Goal: Information Seeking & Learning: Find specific fact

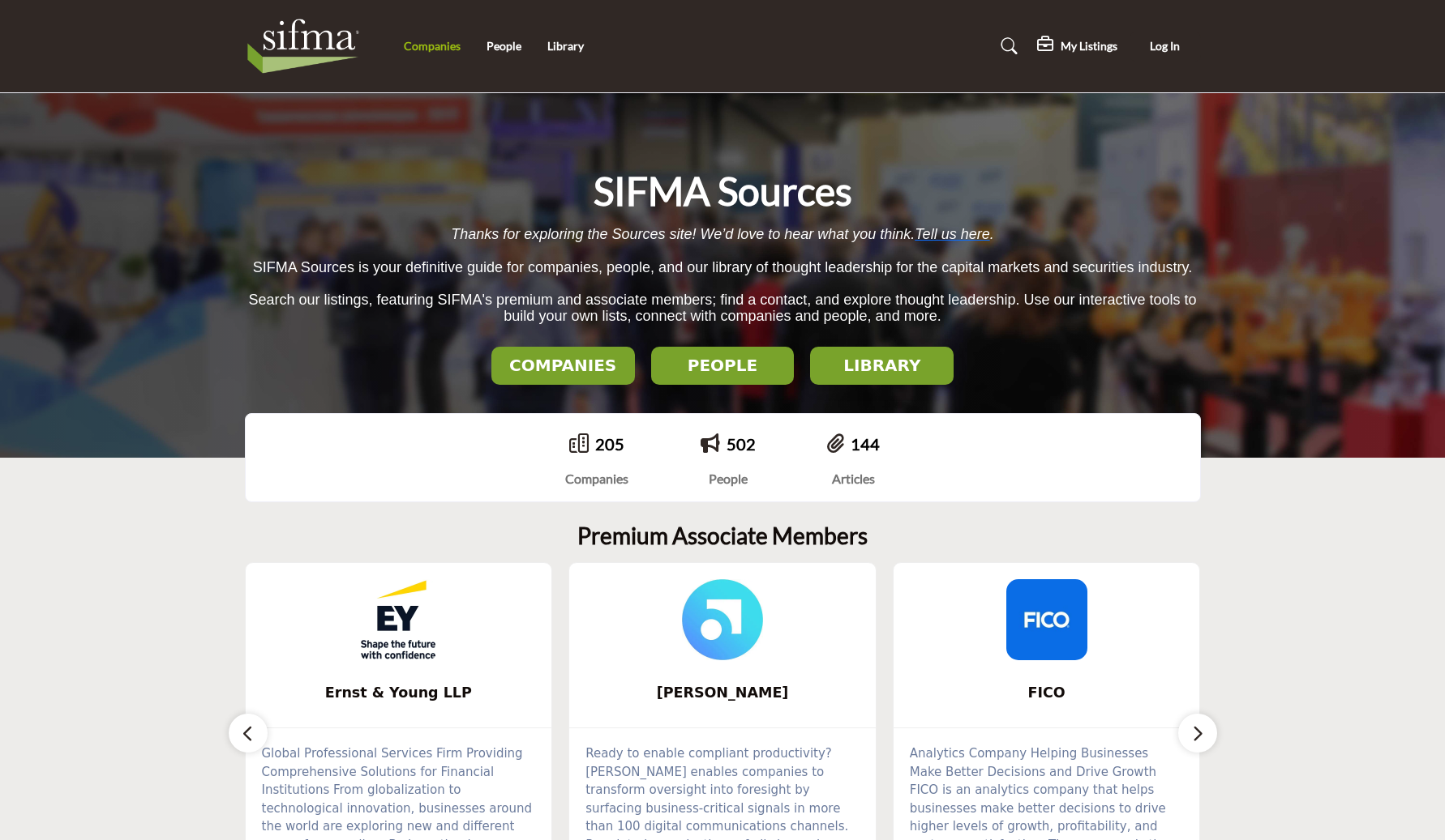
click at [439, 44] on link "Companies" at bounding box center [432, 46] width 56 height 14
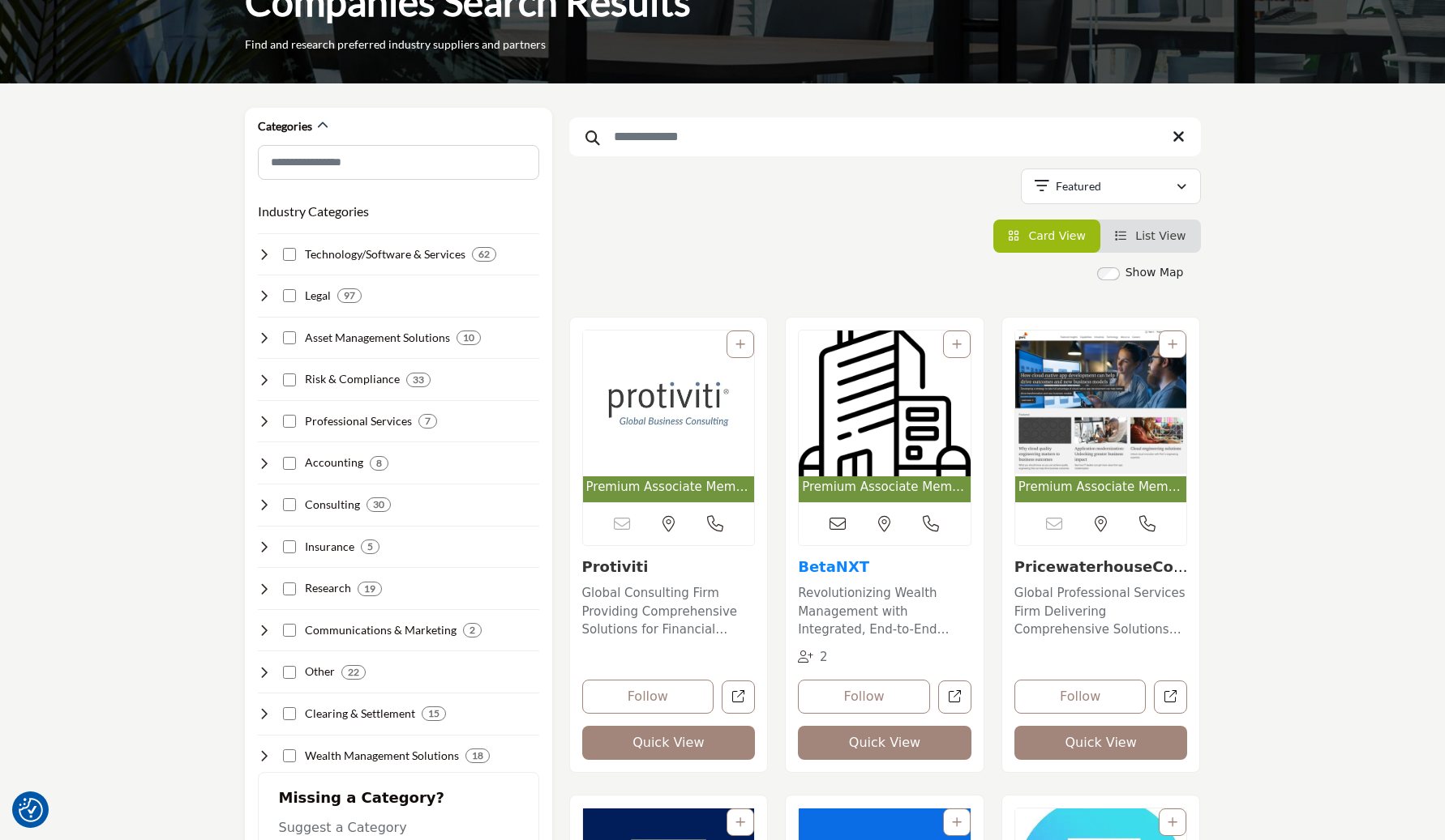
scroll to position [163, 0]
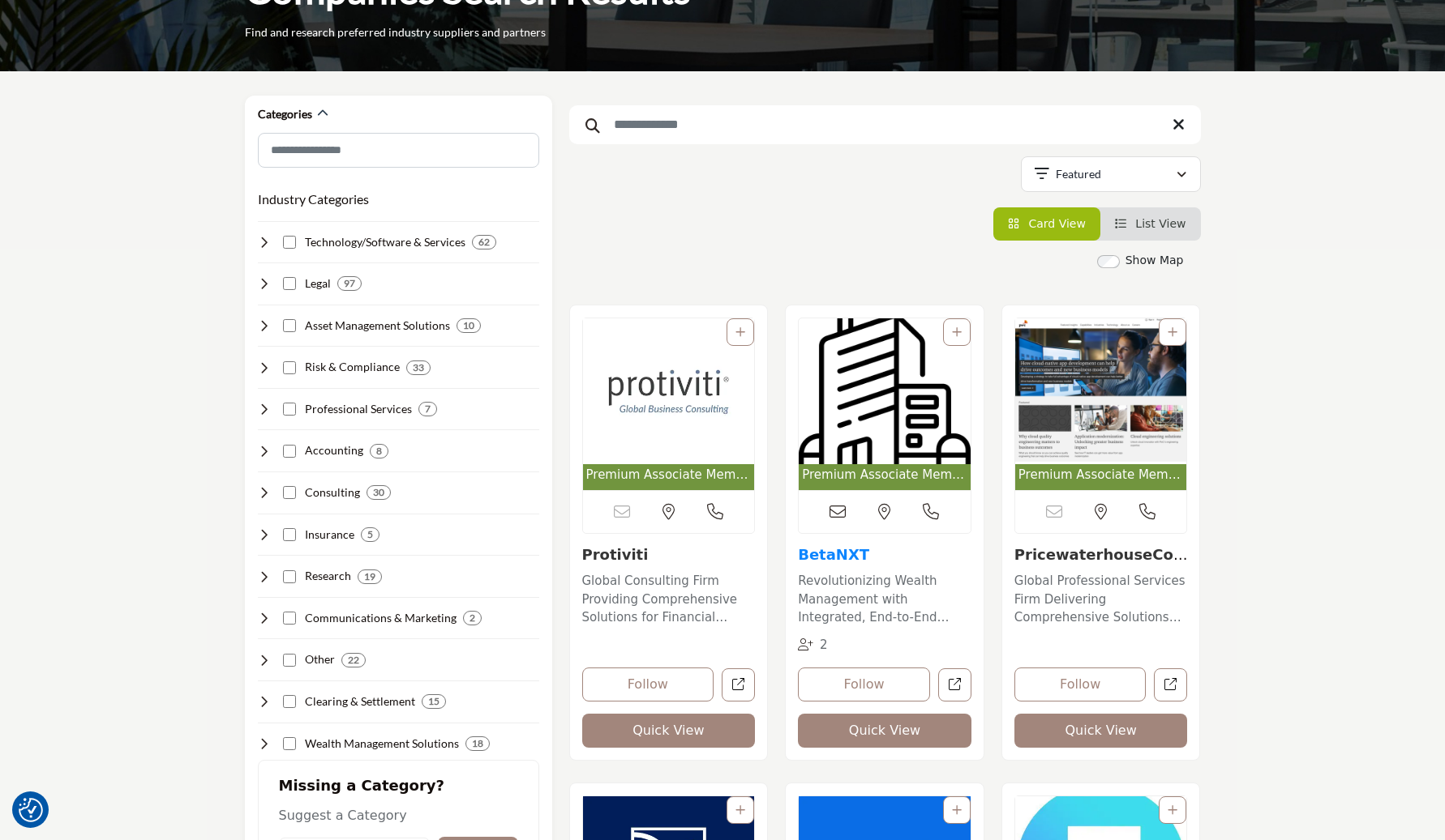
click at [834, 559] on link "BetaNXT" at bounding box center [833, 554] width 71 height 17
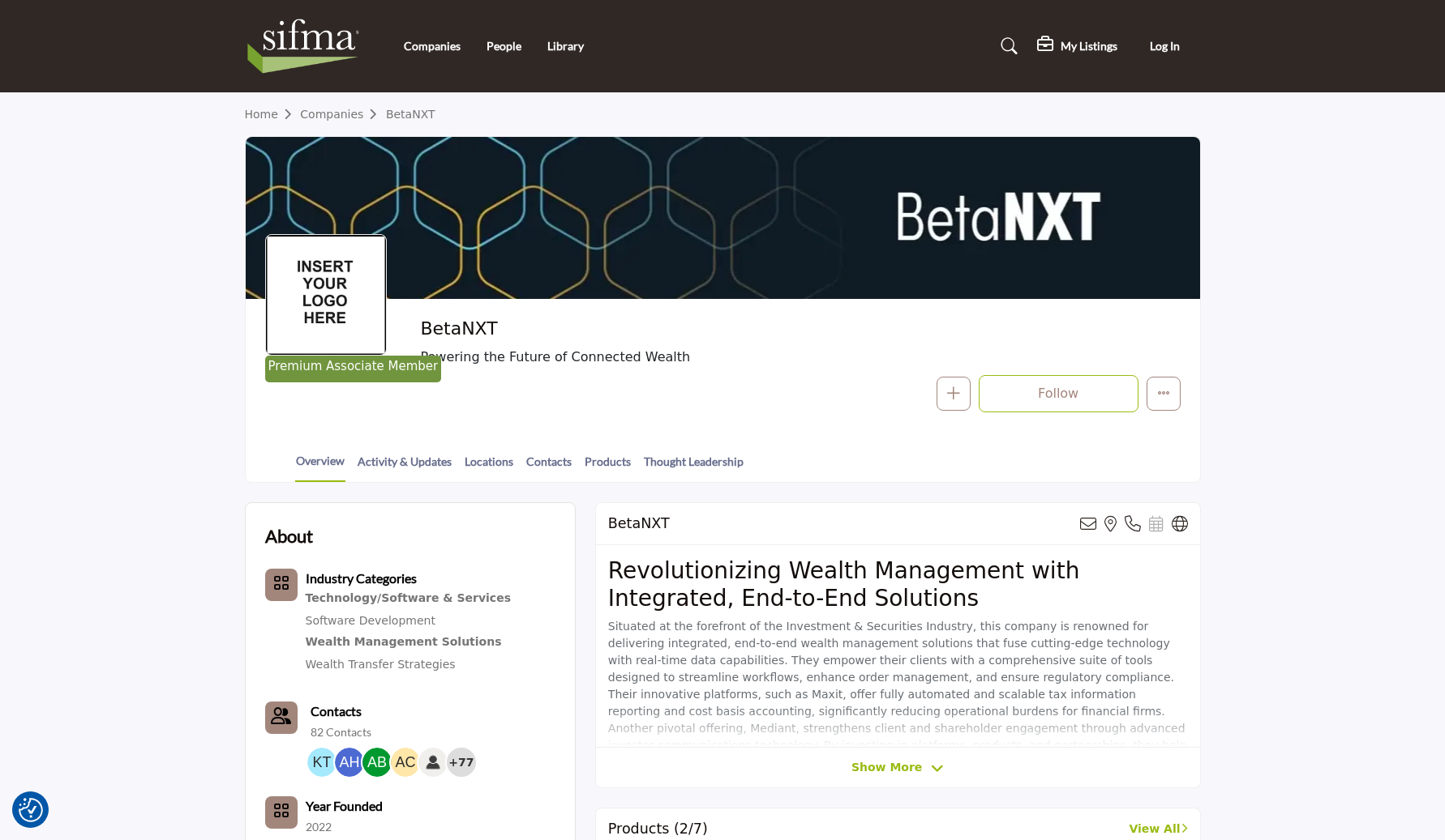
click at [313, 51] on img at bounding box center [307, 46] width 126 height 65
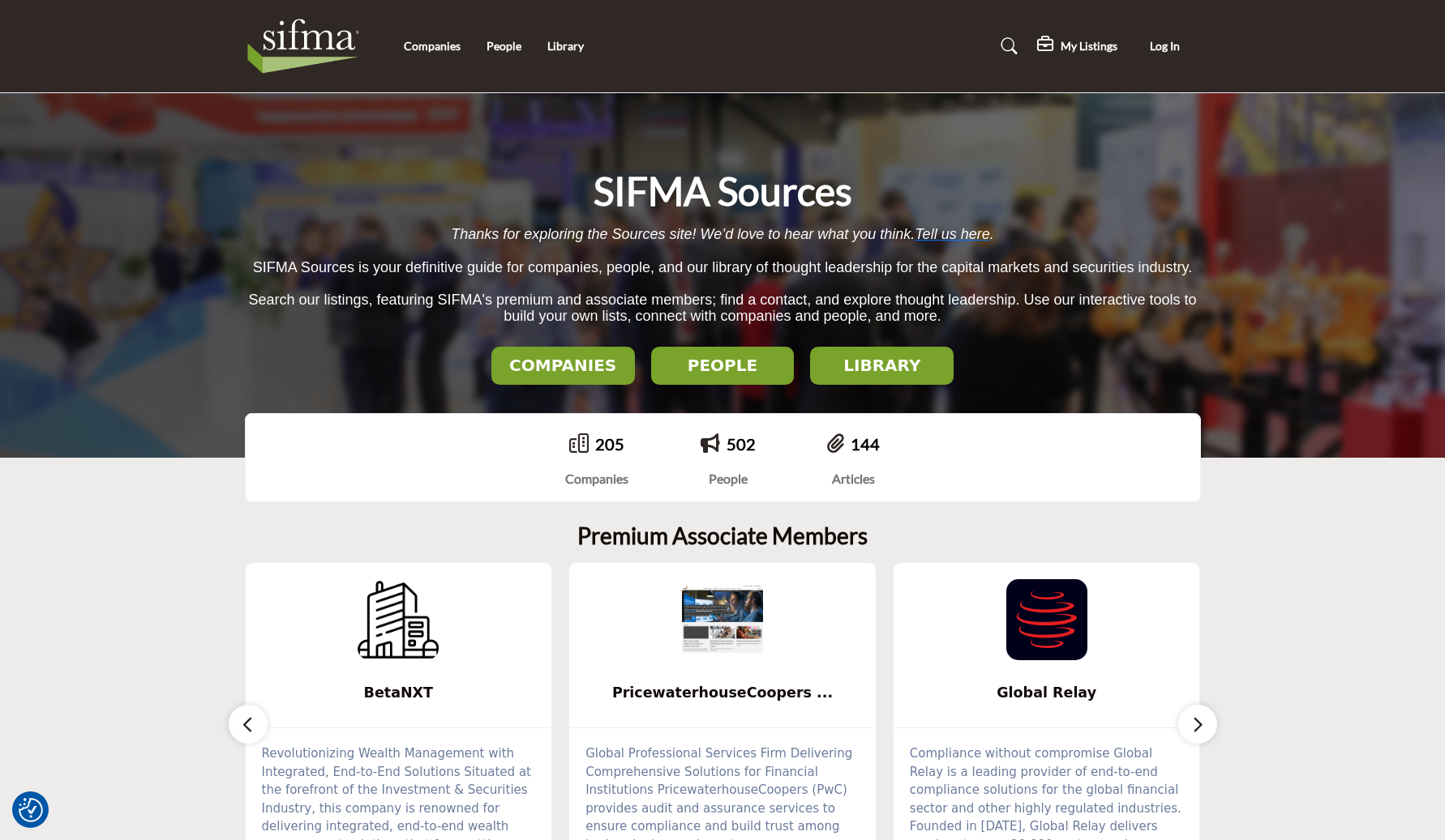
click at [511, 38] on li "People" at bounding box center [504, 46] width 35 height 18
click at [511, 56] on div "Companies People Library" at bounding box center [722, 46] width 973 height 65
click at [511, 52] on link "People" at bounding box center [504, 46] width 35 height 14
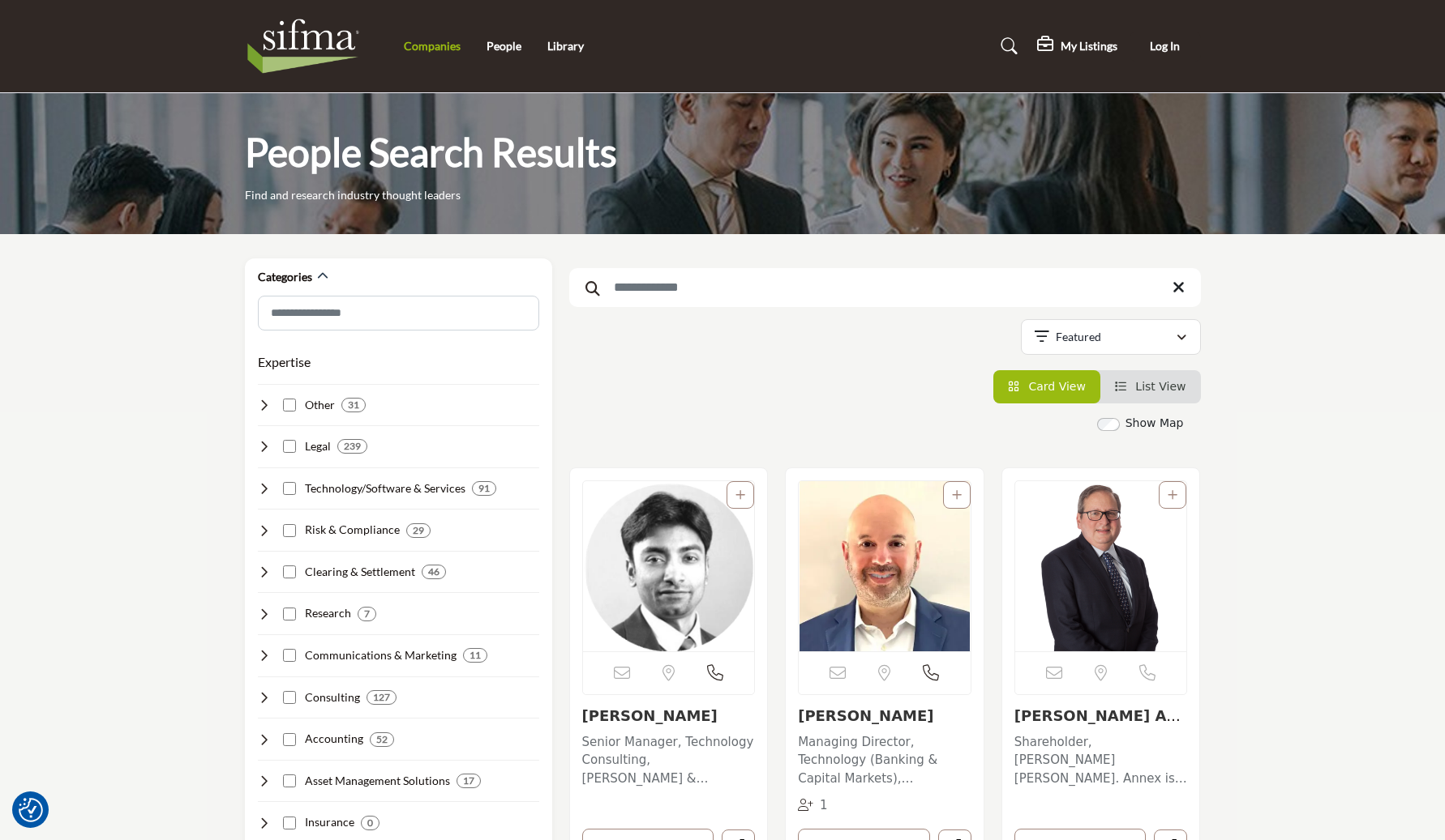
click at [438, 50] on link "Companies" at bounding box center [432, 46] width 56 height 14
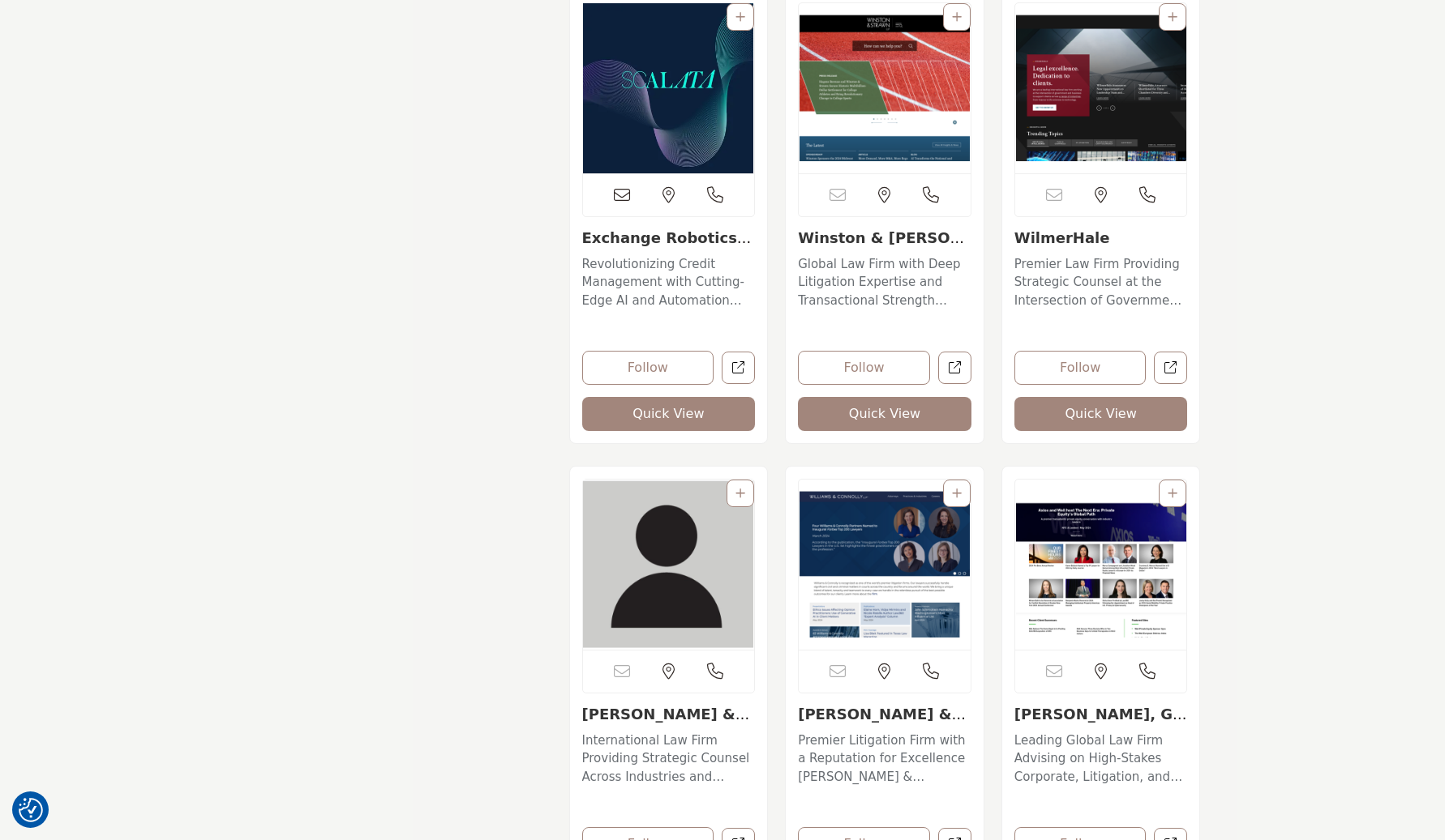
scroll to position [10596, 0]
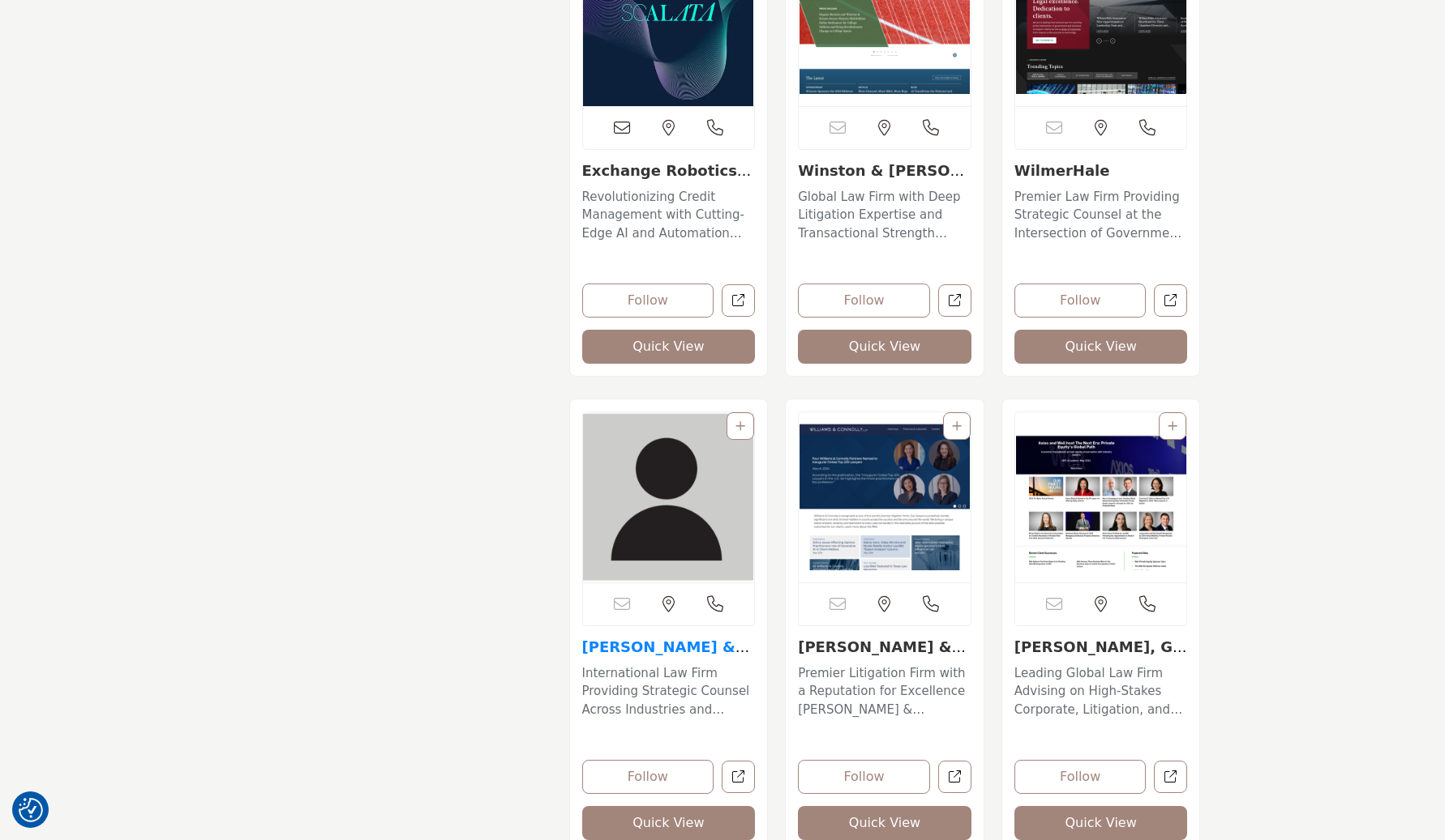
click at [613, 651] on link "[PERSON_NAME] & [PERSON_NAME]..." at bounding box center [666, 656] width 167 height 35
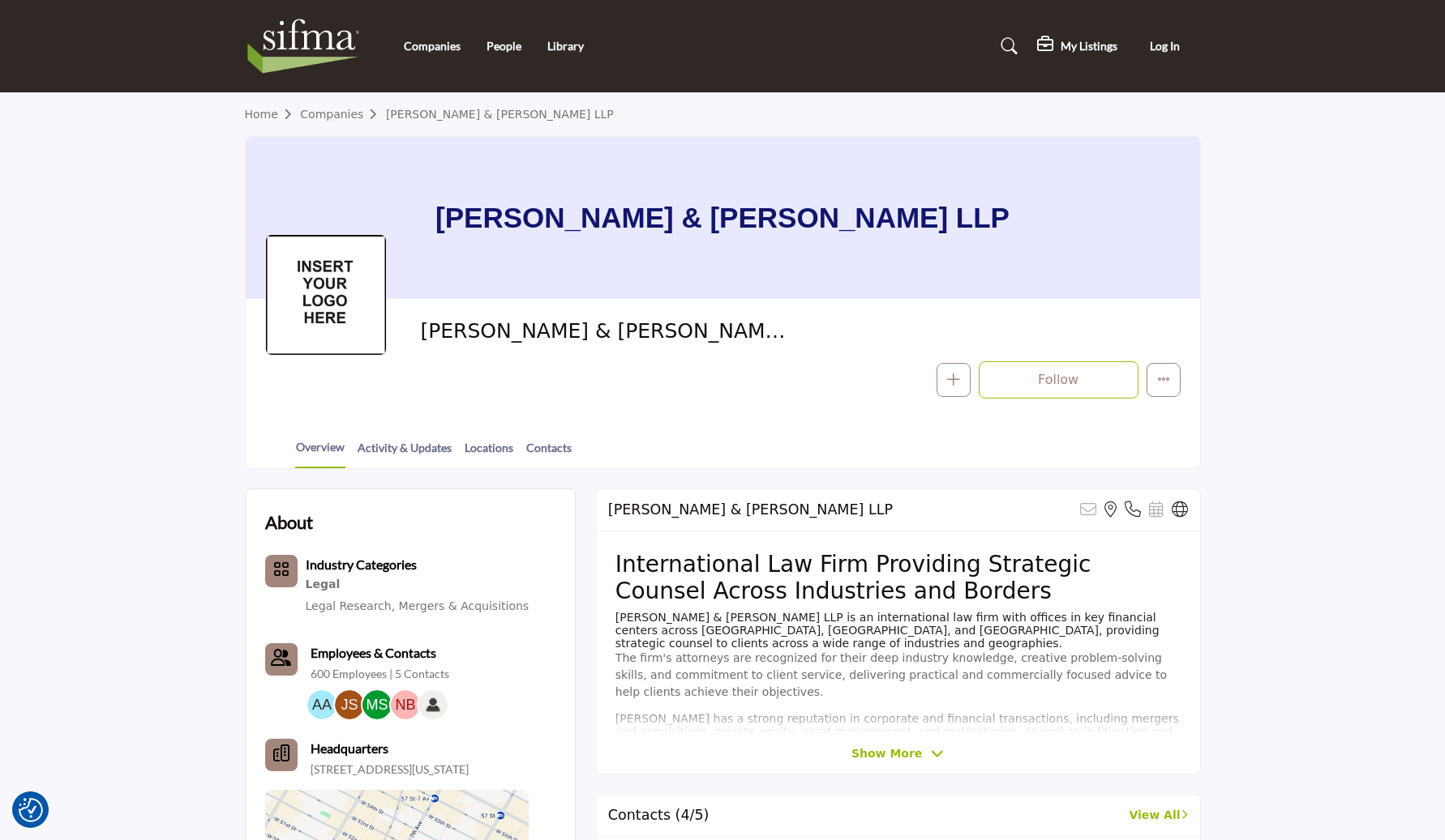
click at [324, 49] on img at bounding box center [307, 46] width 126 height 65
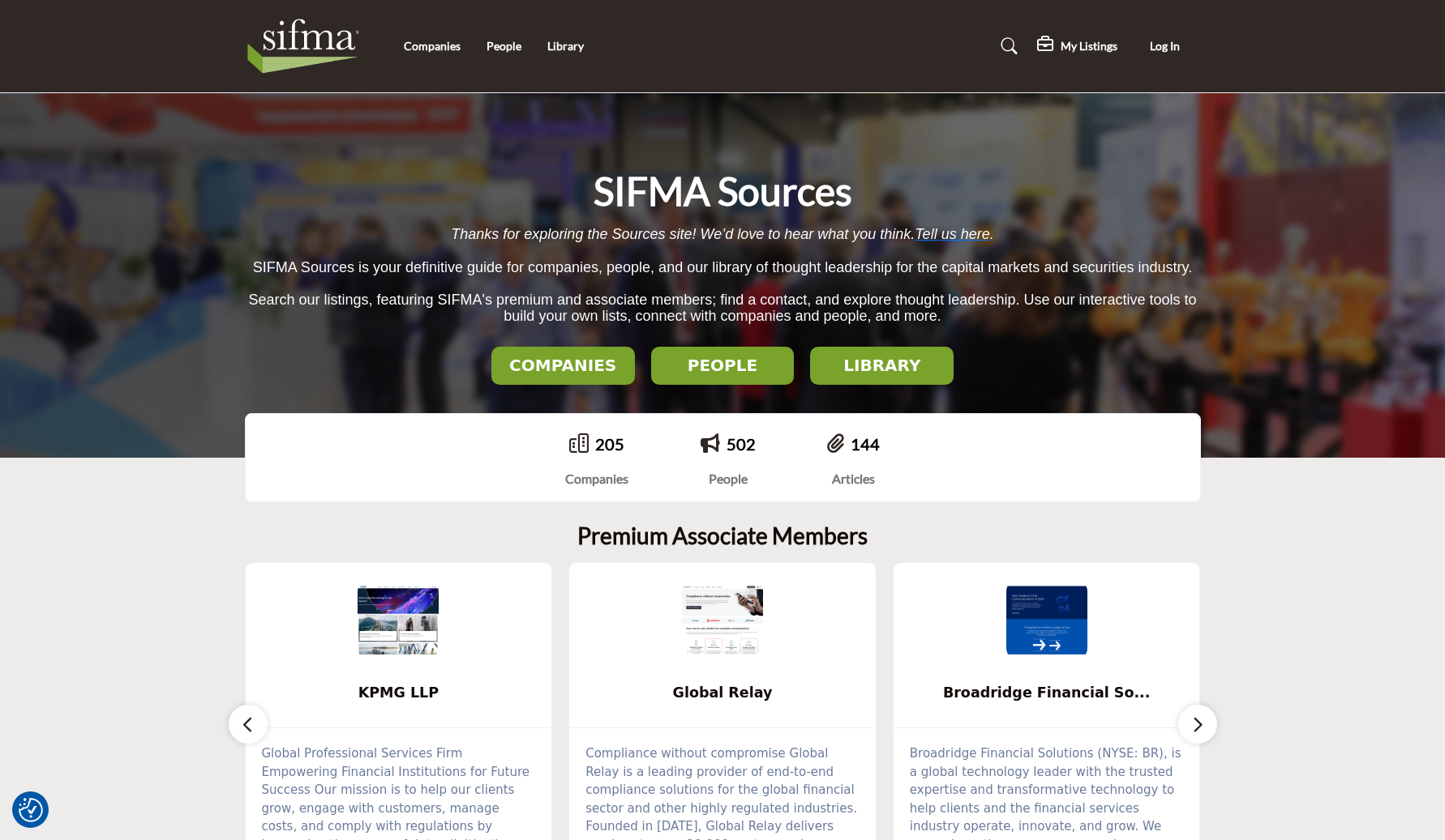
click at [439, 33] on div "Companies People Library" at bounding box center [722, 46] width 973 height 65
click at [439, 50] on link "Companies" at bounding box center [432, 46] width 56 height 14
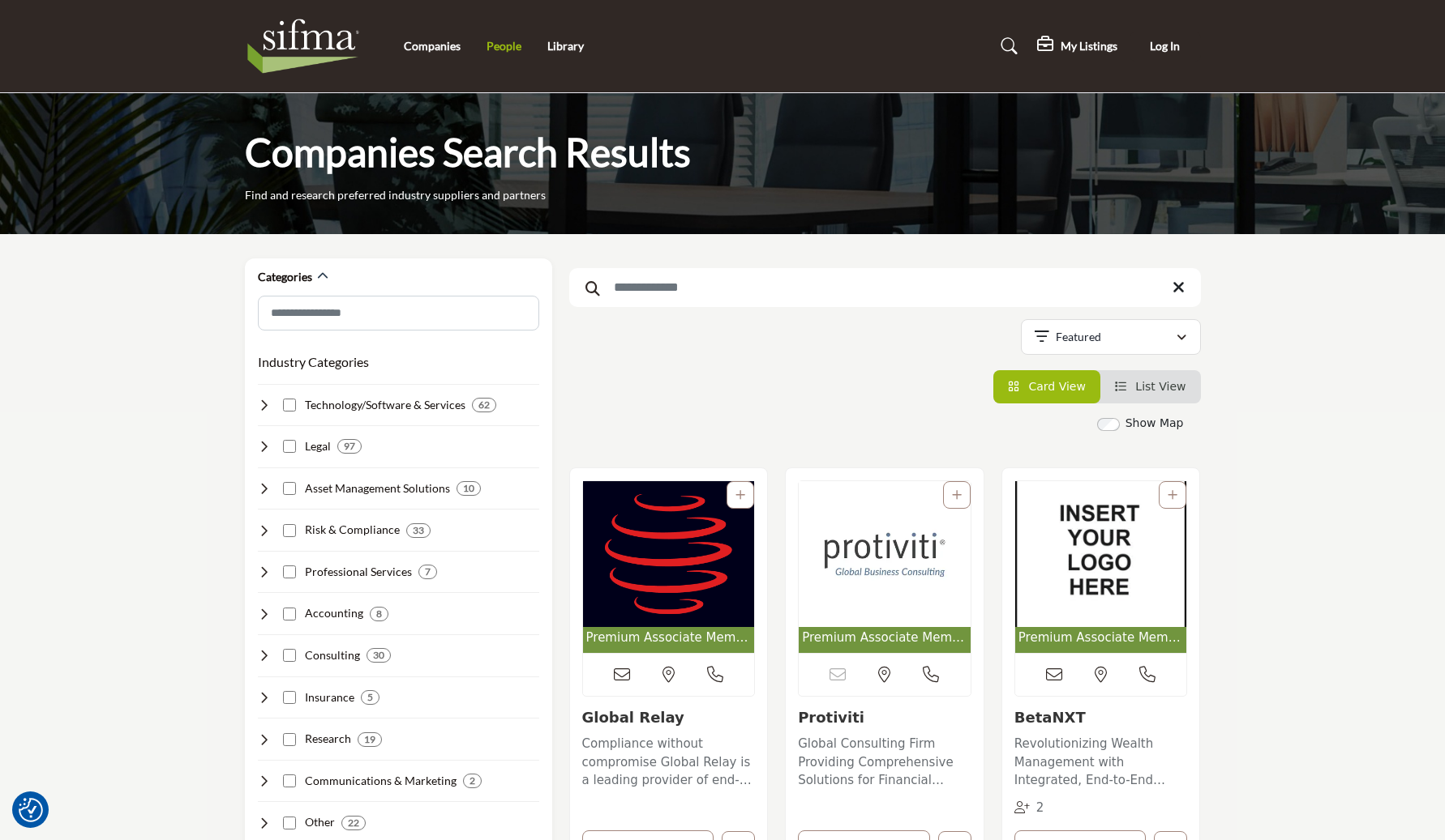
click at [492, 47] on link "People" at bounding box center [504, 46] width 35 height 14
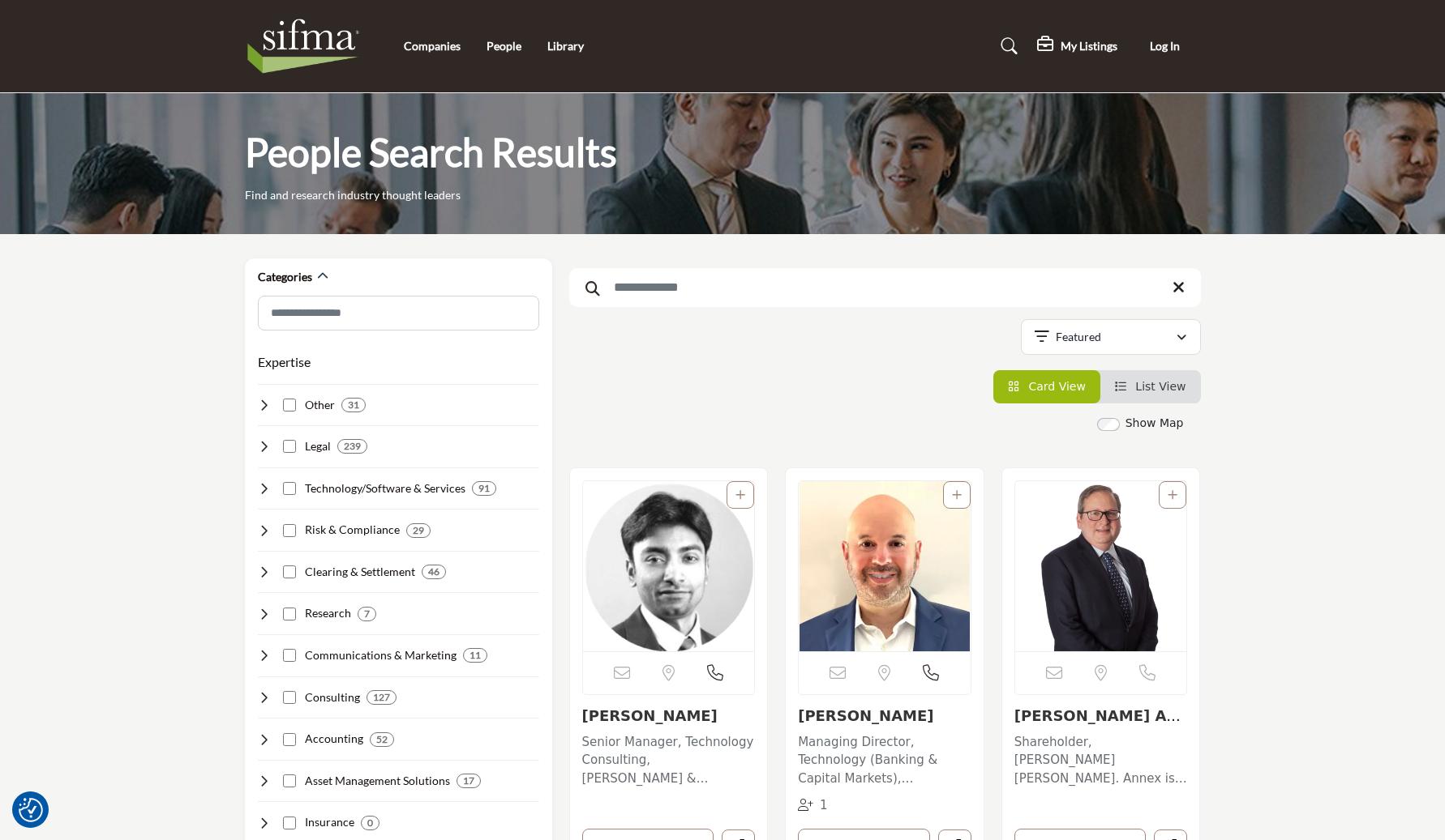
click at [429, 52] on link "Companies" at bounding box center [432, 46] width 56 height 14
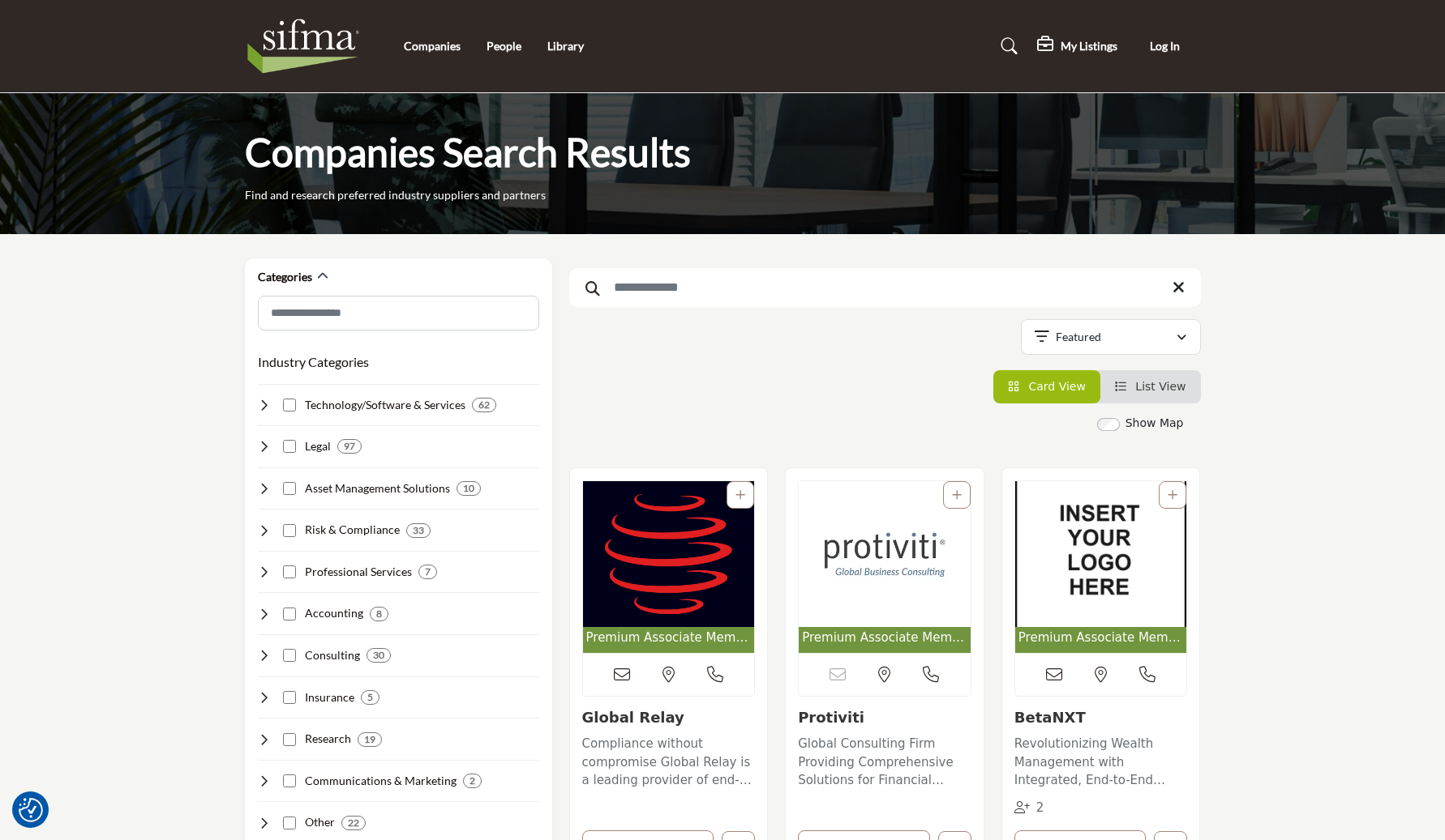
click at [623, 302] on input "Search Keyword" at bounding box center [884, 288] width 632 height 39
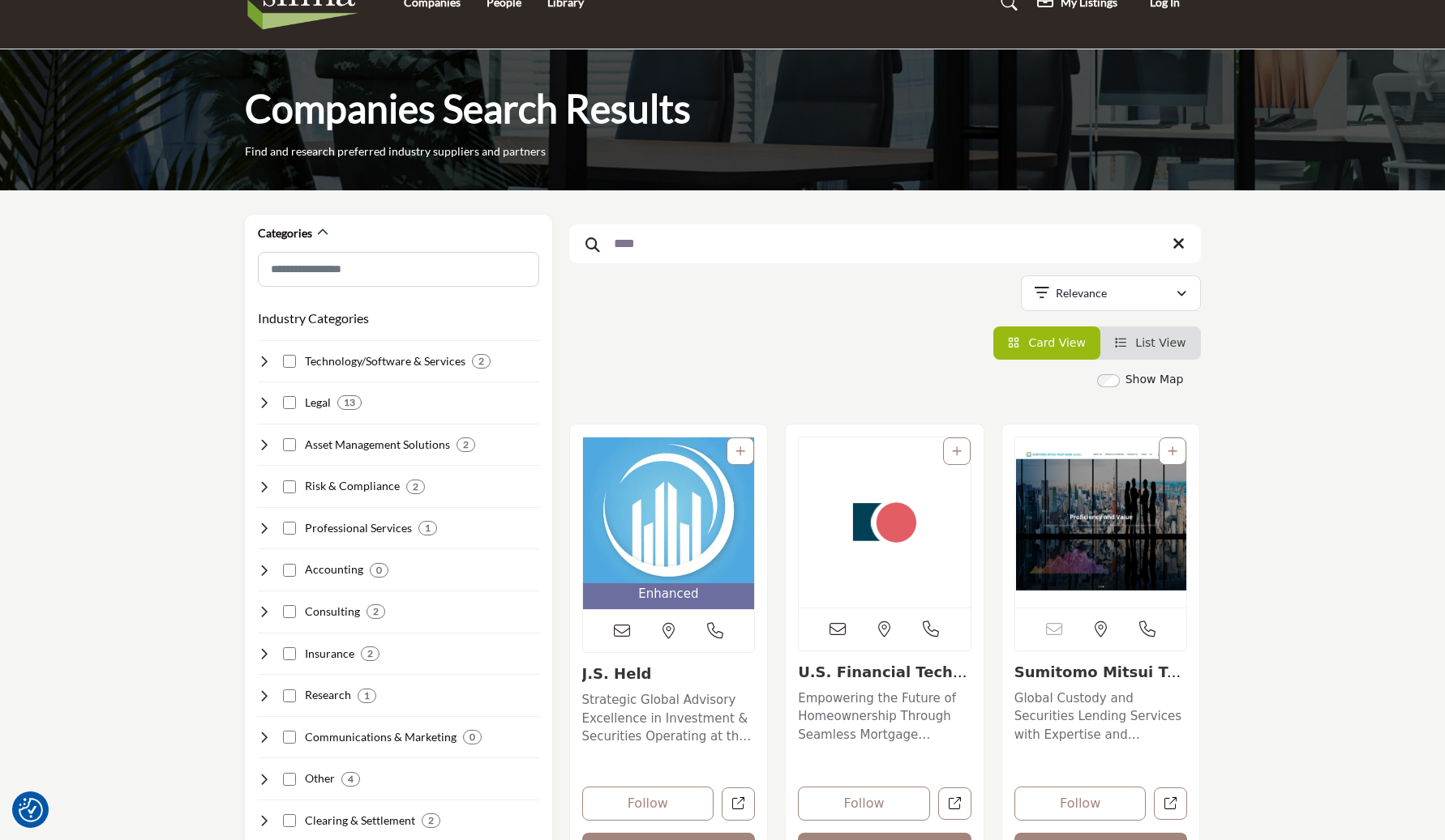
scroll to position [46, 0]
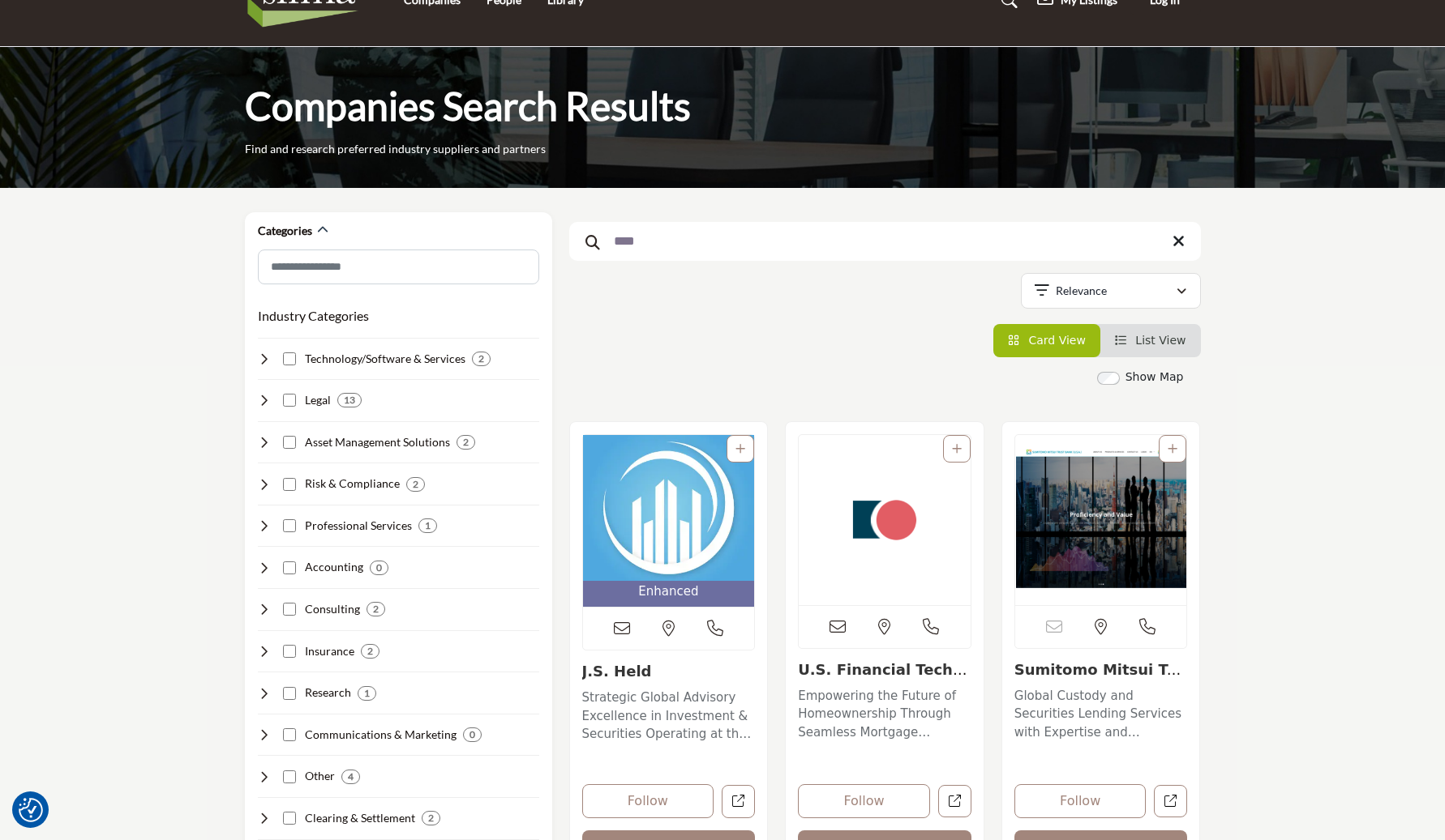
type input "****"
click at [681, 544] on img "Open Listing in new tab" at bounding box center [669, 508] width 171 height 146
